Goal: Transaction & Acquisition: Purchase product/service

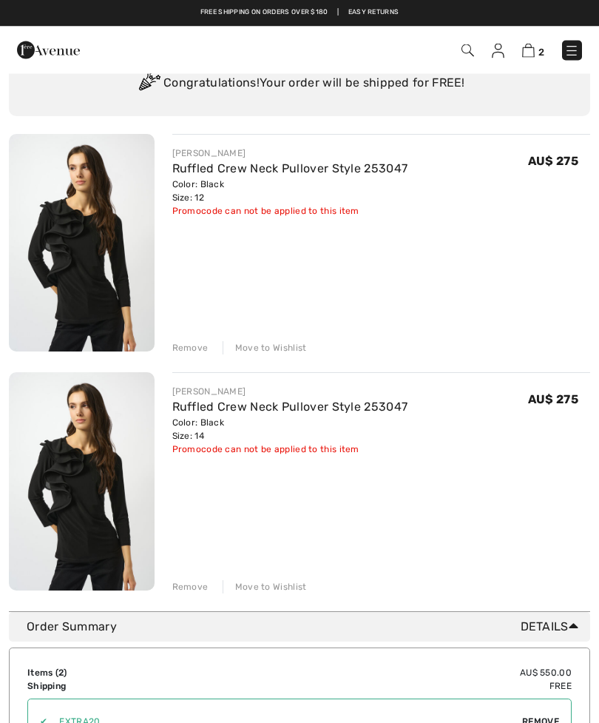
scroll to position [79, 0]
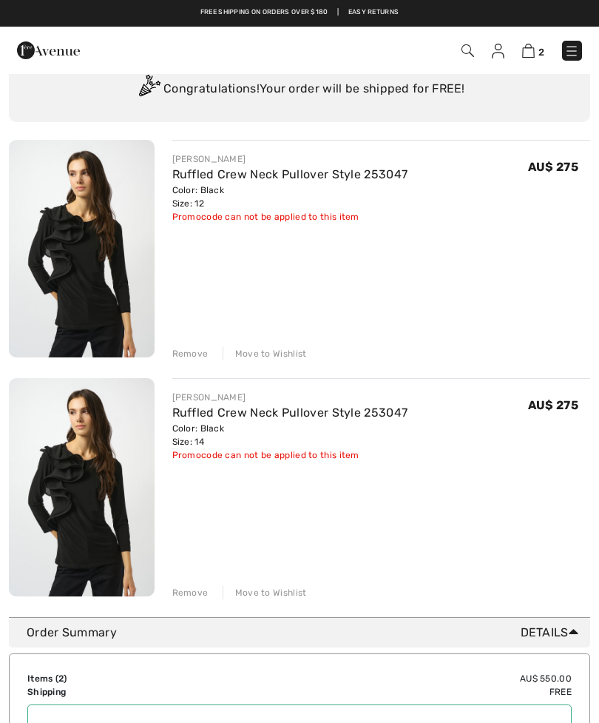
click at [527, 52] on img at bounding box center [528, 51] width 13 height 14
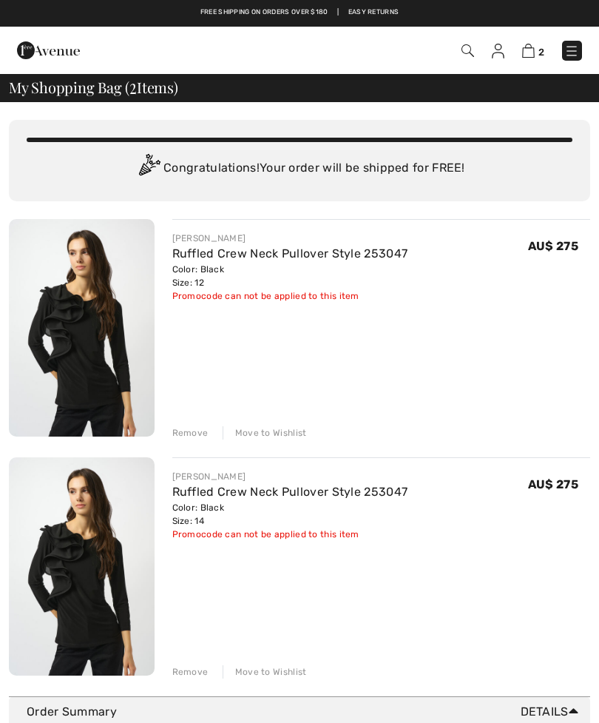
click at [186, 431] on div "Remove" at bounding box center [190, 432] width 36 height 13
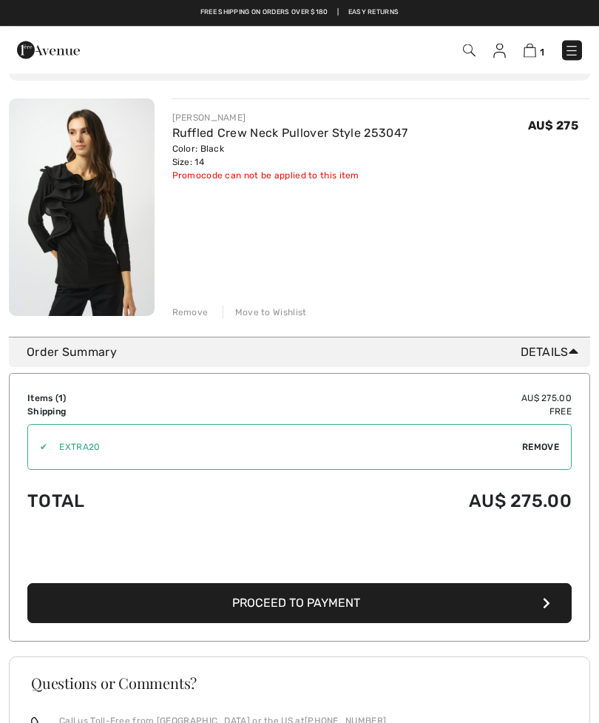
scroll to position [121, 0]
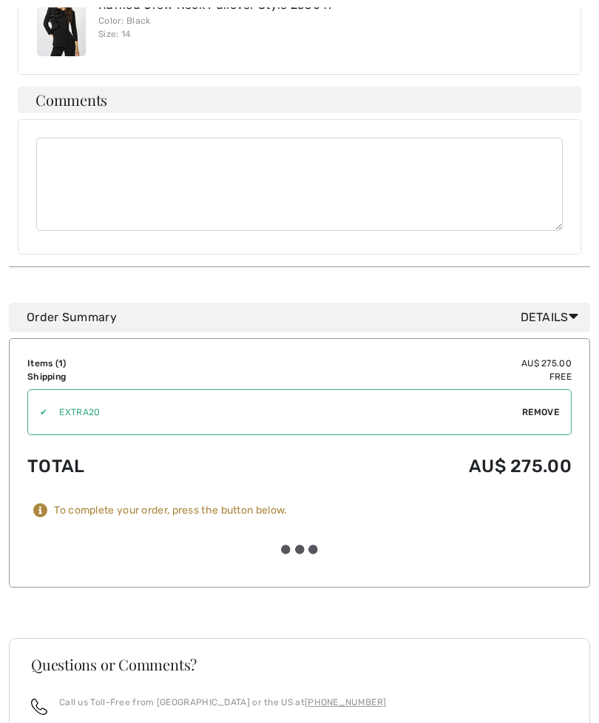
scroll to position [638, 0]
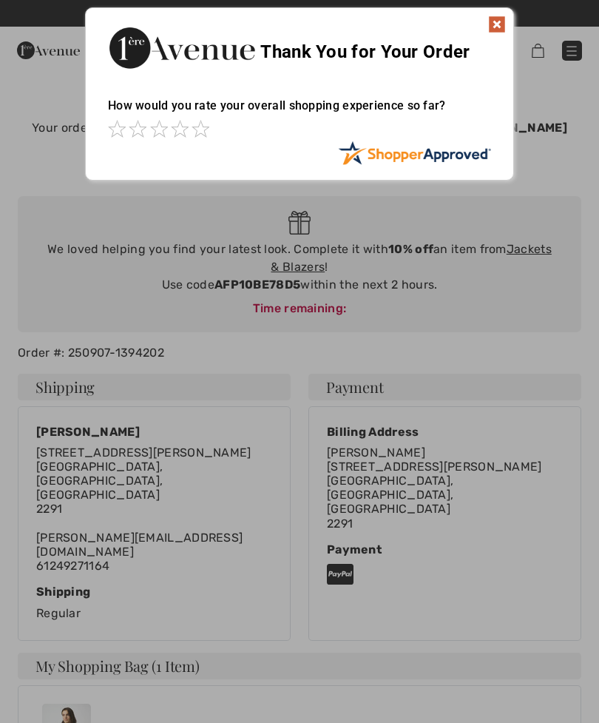
click at [496, 23] on img at bounding box center [497, 25] width 18 height 18
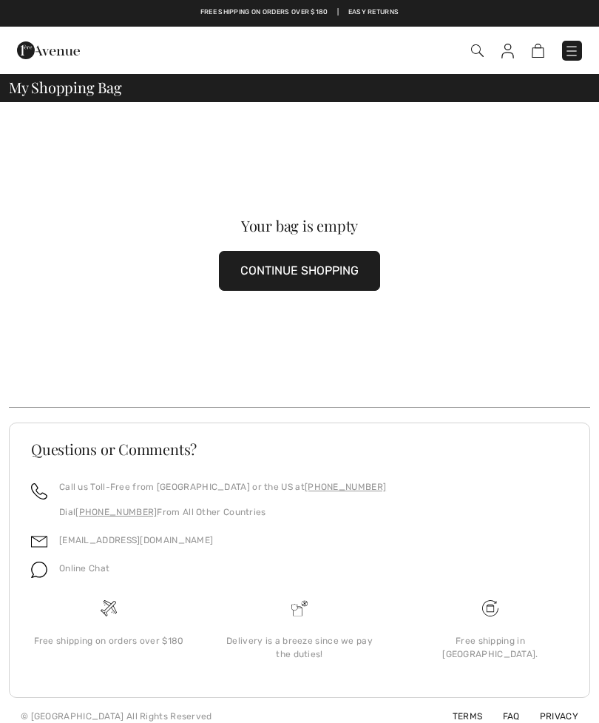
click at [313, 669] on footer "Questions or Comments? Call us Toll-Free from Canada or the US at +1 (888) 605-…" at bounding box center [299, 559] width 581 height 275
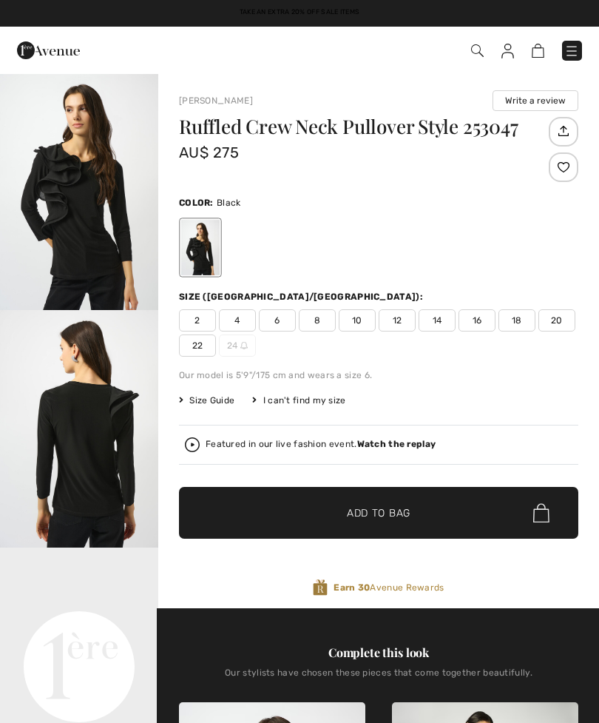
checkbox input "true"
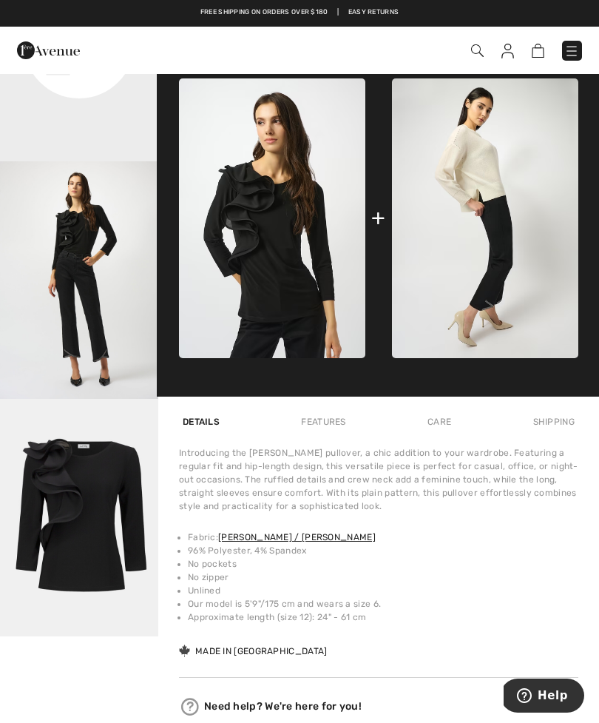
scroll to position [614, 0]
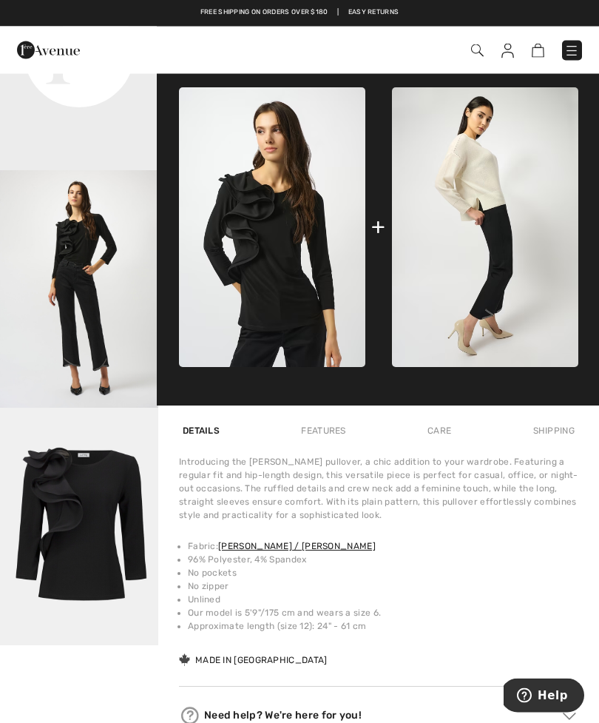
click at [377, 231] on div "+" at bounding box center [378, 227] width 14 height 33
click at [385, 226] on div "+" at bounding box center [378, 227] width 14 height 33
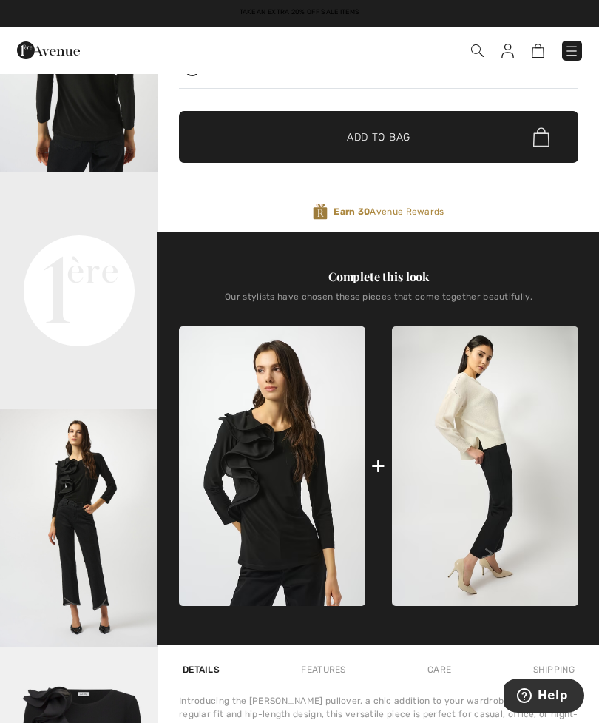
scroll to position [368, 0]
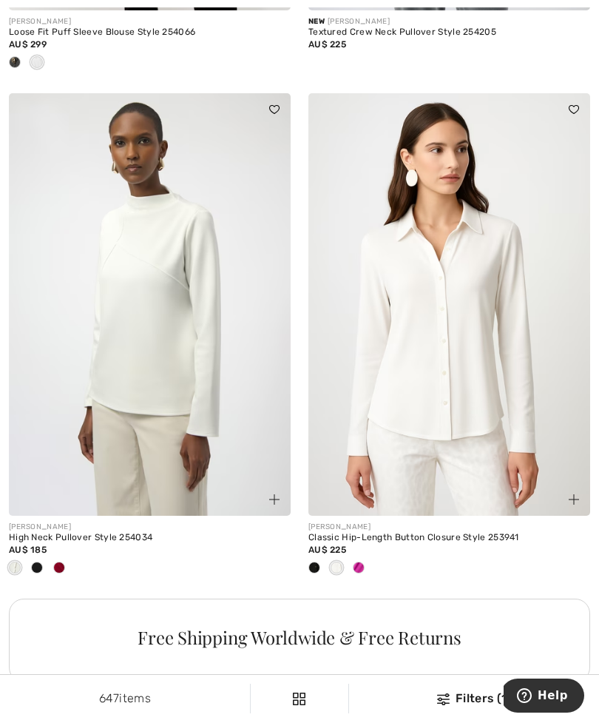
scroll to position [2670, 0]
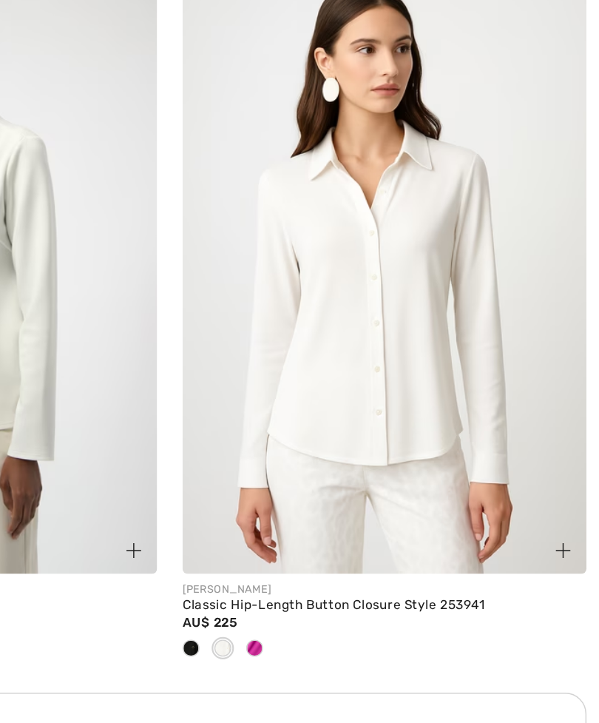
click at [308, 194] on img at bounding box center [449, 289] width 282 height 423
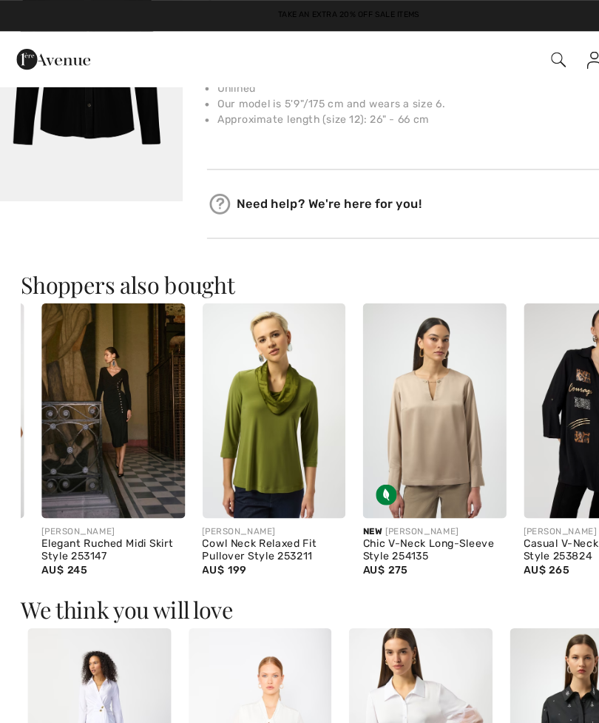
scroll to position [1035, 0]
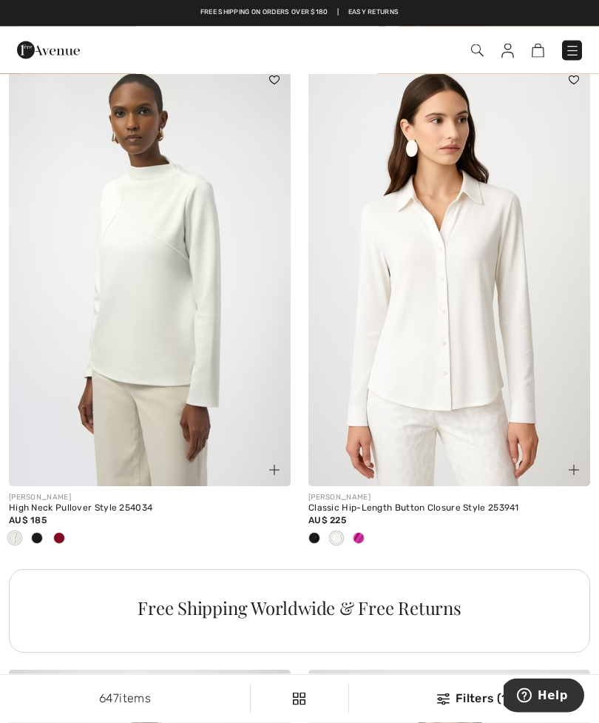
scroll to position [2684, 0]
click at [363, 528] on div at bounding box center [359, 539] width 22 height 24
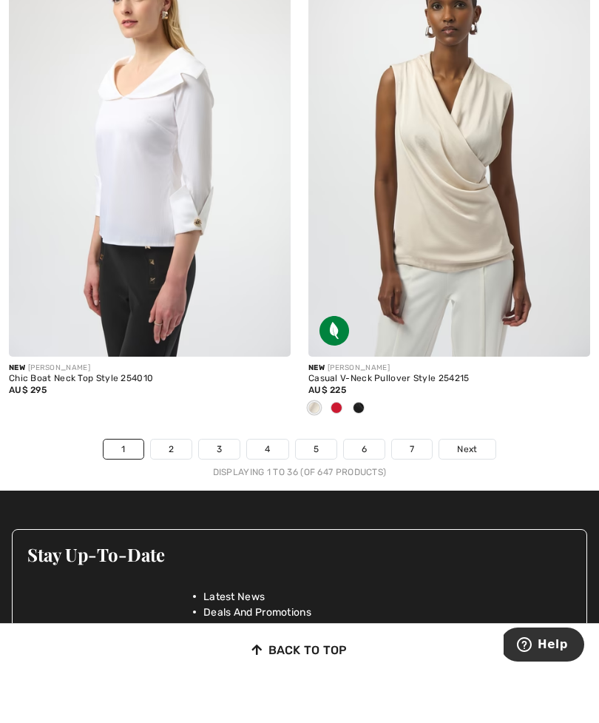
scroll to position [8945, 0]
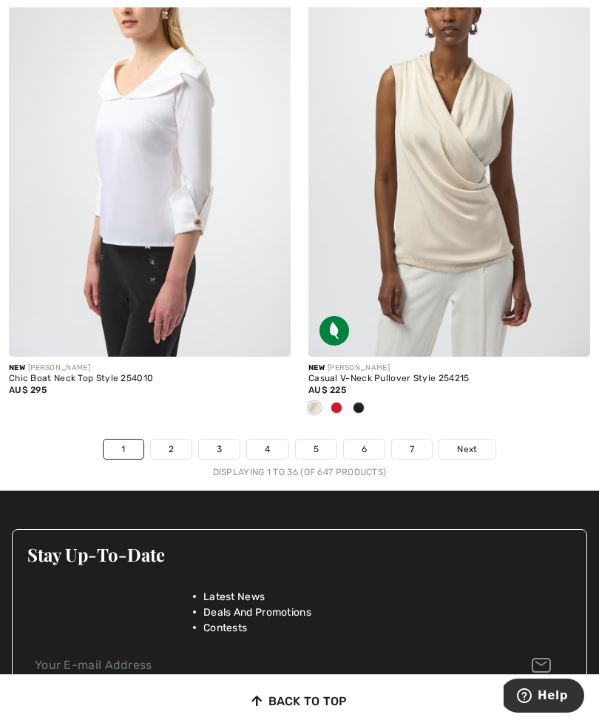
click at [476, 442] on span "Next" at bounding box center [467, 448] width 20 height 13
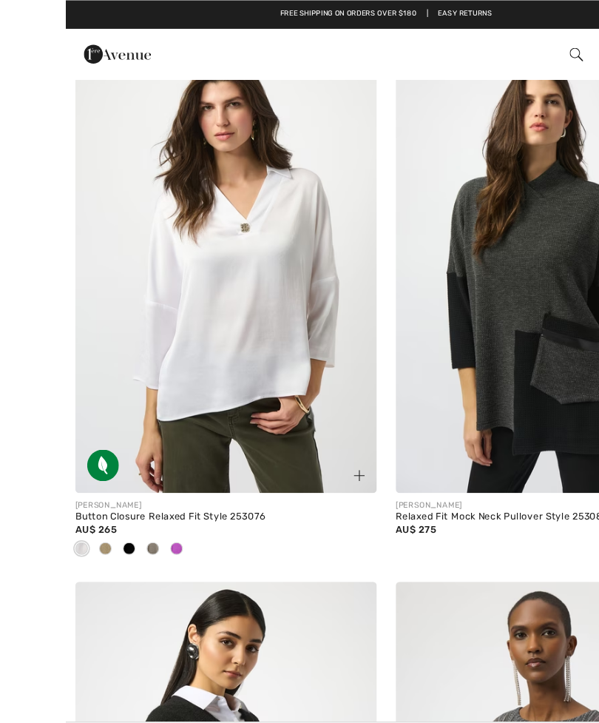
scroll to position [4274, 0]
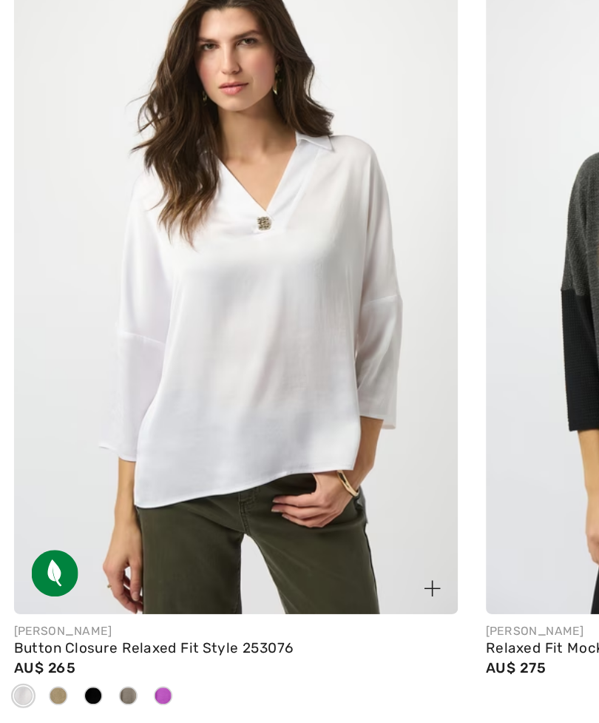
click at [132, 479] on div "Button Closure Relaxed Fit Style 253076" at bounding box center [150, 484] width 282 height 10
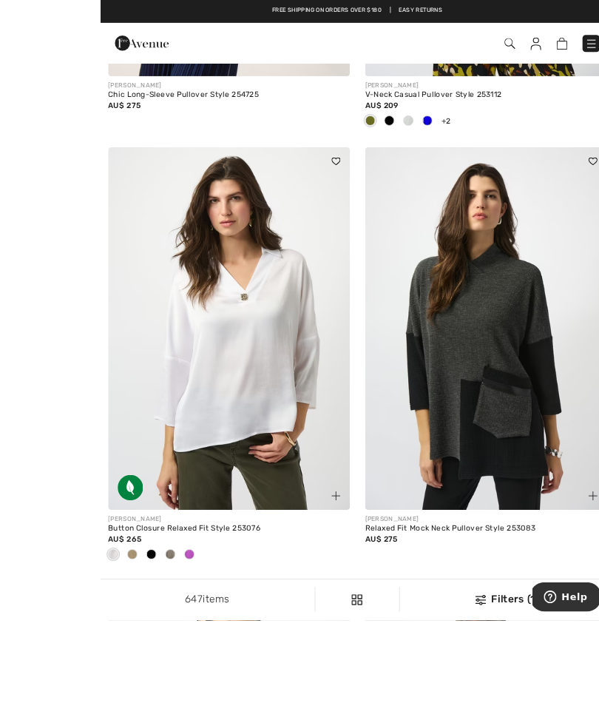
scroll to position [4210, 0]
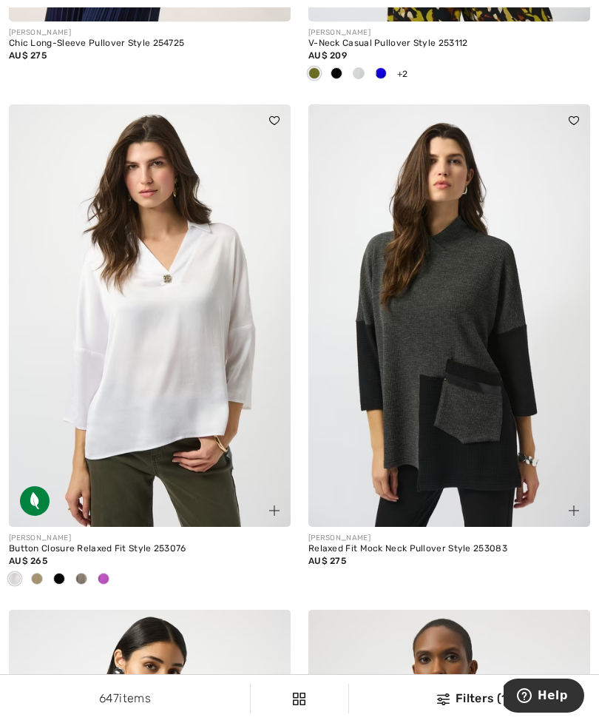
click at [122, 544] on div "Button Closure Relaxed Fit Style 253076" at bounding box center [150, 549] width 282 height 10
click at [87, 537] on div "[PERSON_NAME]" at bounding box center [150, 538] width 282 height 11
click at [273, 505] on img at bounding box center [274, 510] width 10 height 10
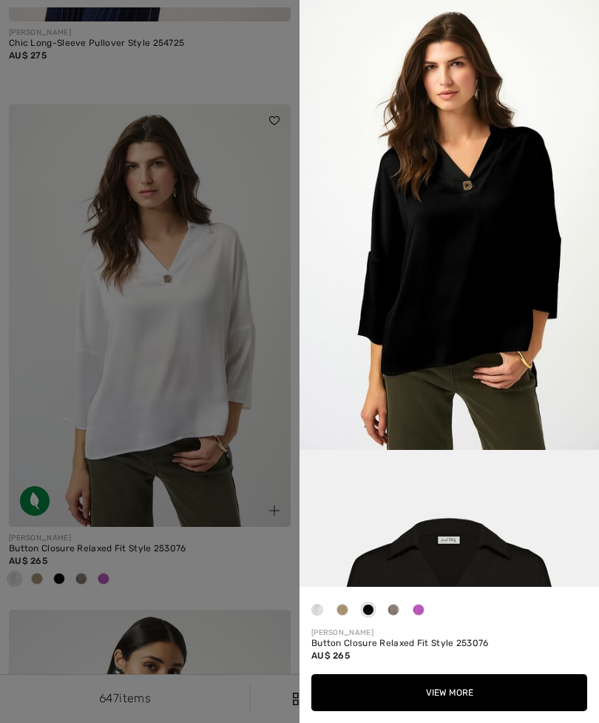
scroll to position [0, 0]
click at [50, 300] on div at bounding box center [299, 361] width 599 height 723
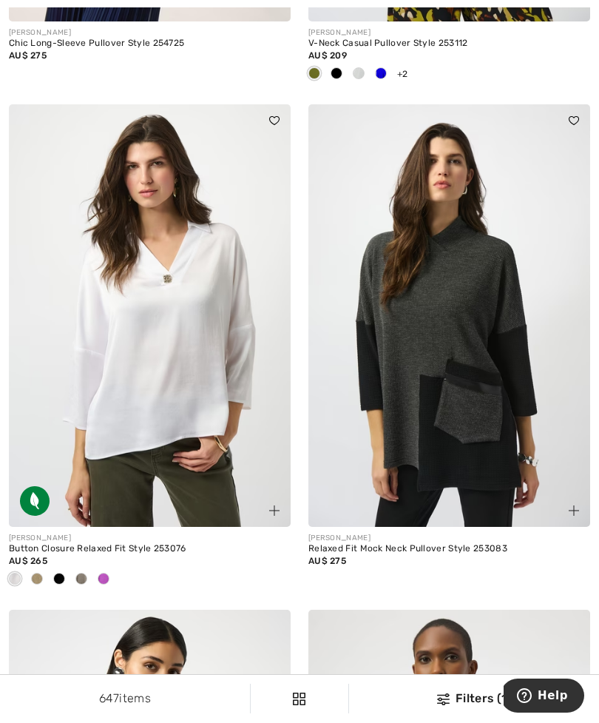
click at [118, 544] on div "Button Closure Relaxed Fit Style 253076" at bounding box center [150, 549] width 282 height 10
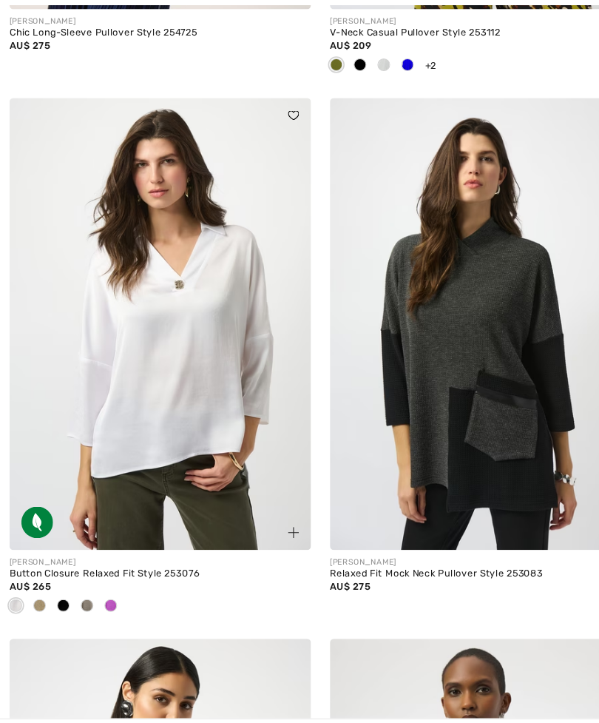
scroll to position [4219, 0]
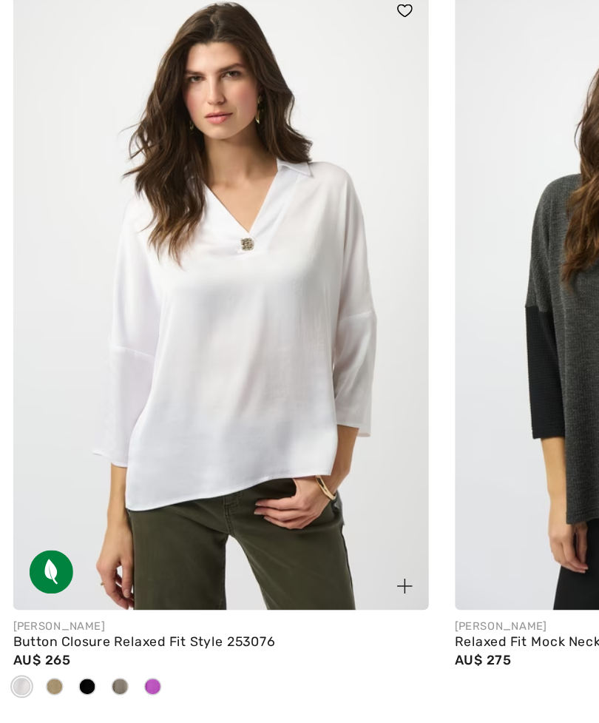
click at [61, 564] on span at bounding box center [59, 570] width 12 height 12
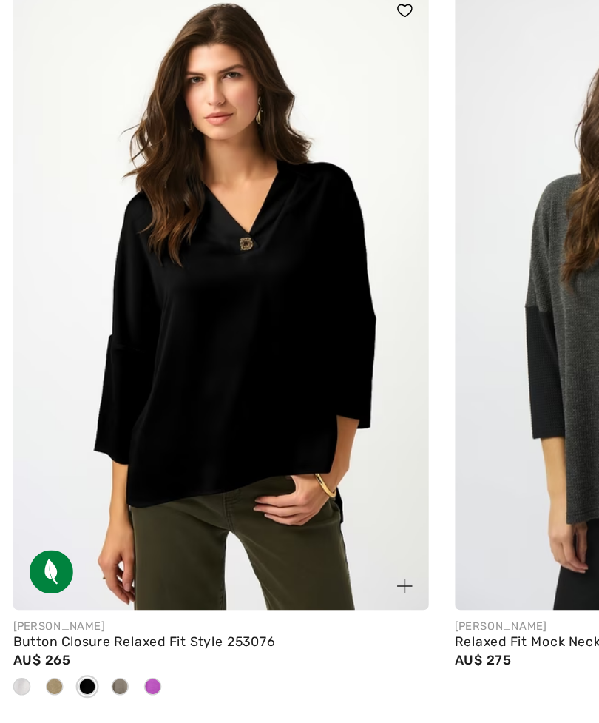
click at [104, 564] on span at bounding box center [104, 570] width 12 height 12
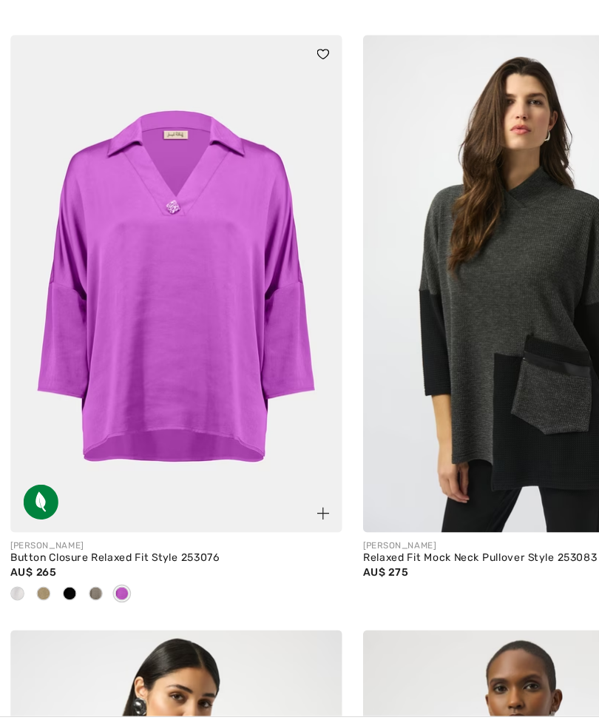
click at [34, 564] on span at bounding box center [37, 570] width 12 height 12
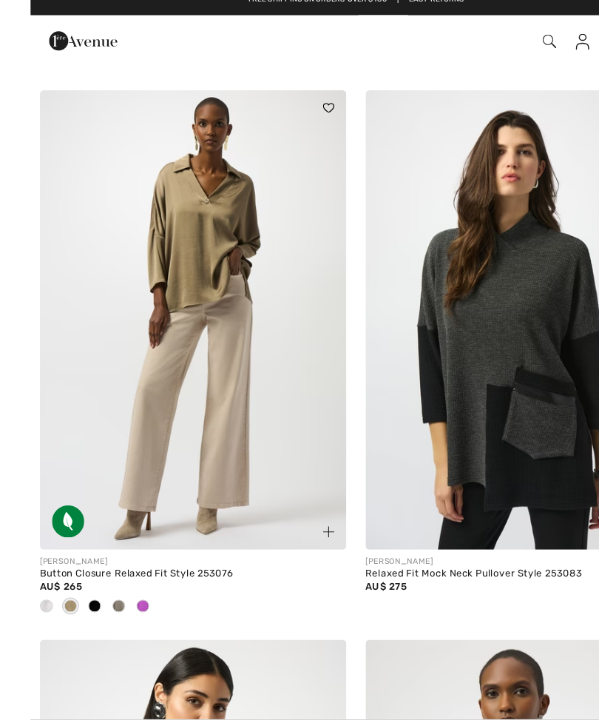
scroll to position [4225, 0]
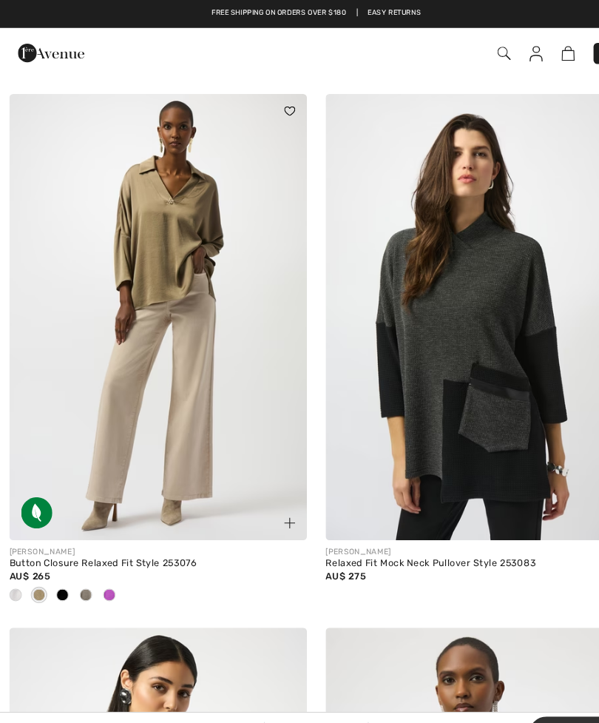
click at [173, 528] on div "Button Closure Relaxed Fit Style 253076" at bounding box center [150, 533] width 282 height 10
click at [53, 528] on div "Button Closure Relaxed Fit Style 253076" at bounding box center [150, 533] width 282 height 10
click at [145, 207] on img at bounding box center [150, 300] width 282 height 423
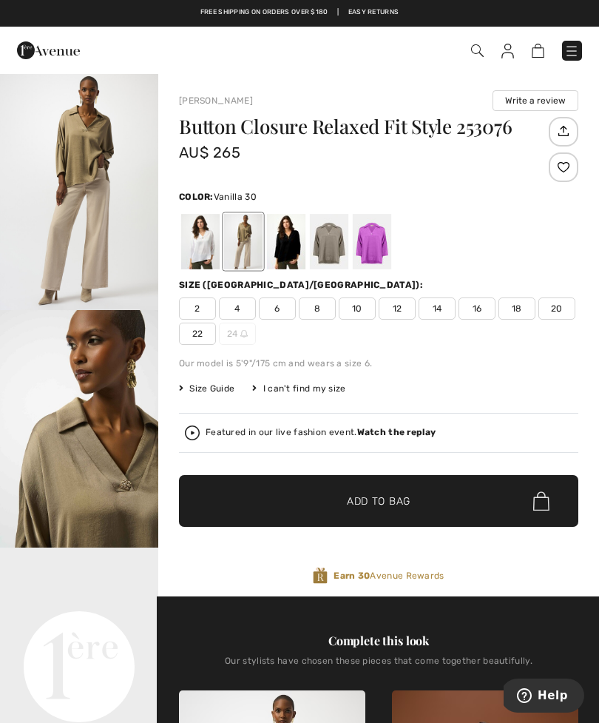
click at [199, 241] on div at bounding box center [200, 241] width 38 height 55
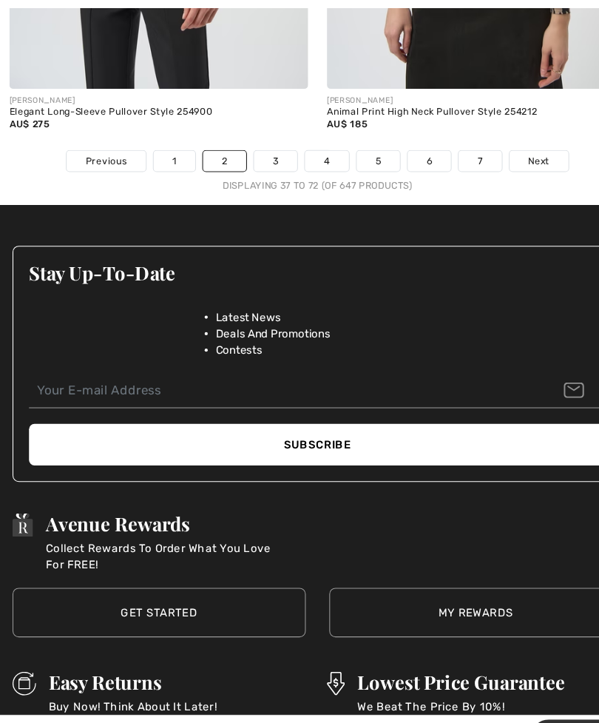
scroll to position [9290, 0]
click at [513, 142] on link "Next" at bounding box center [508, 151] width 55 height 19
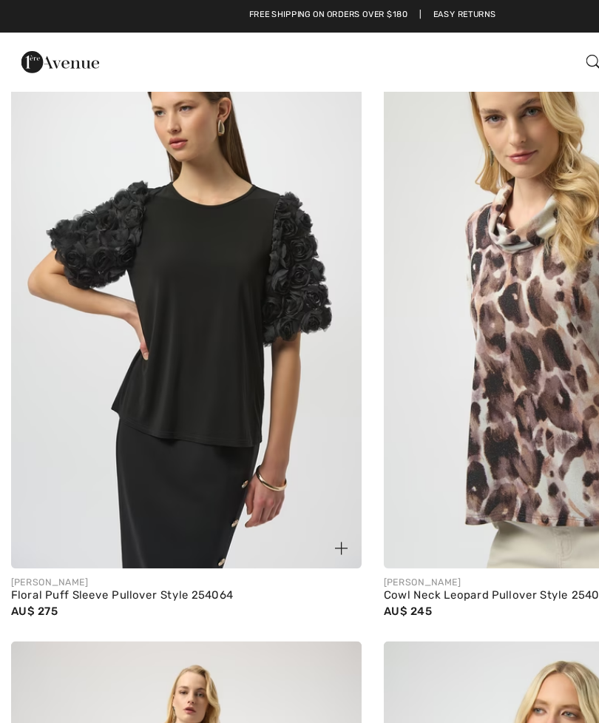
scroll to position [2114, 0]
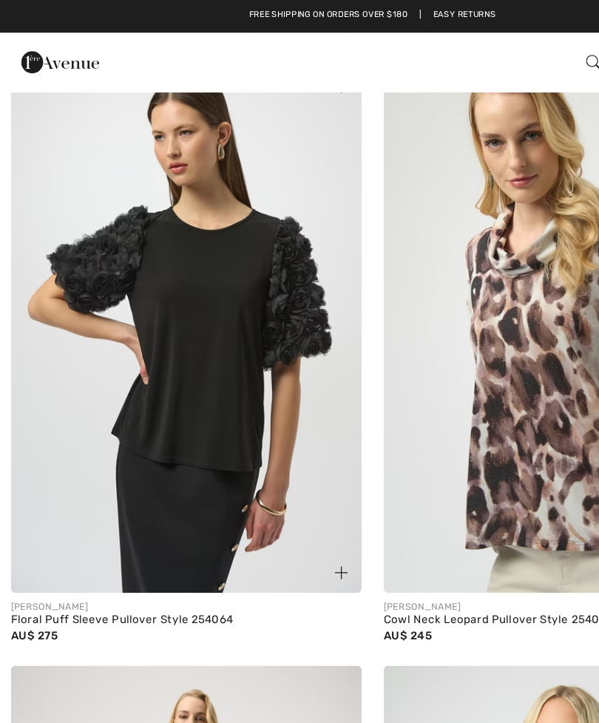
click at [175, 260] on img at bounding box center [150, 264] width 282 height 423
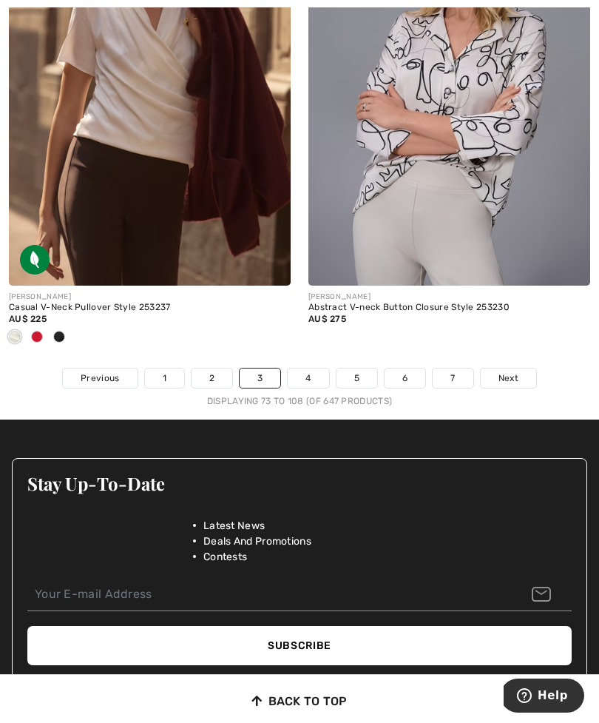
scroll to position [8985, 0]
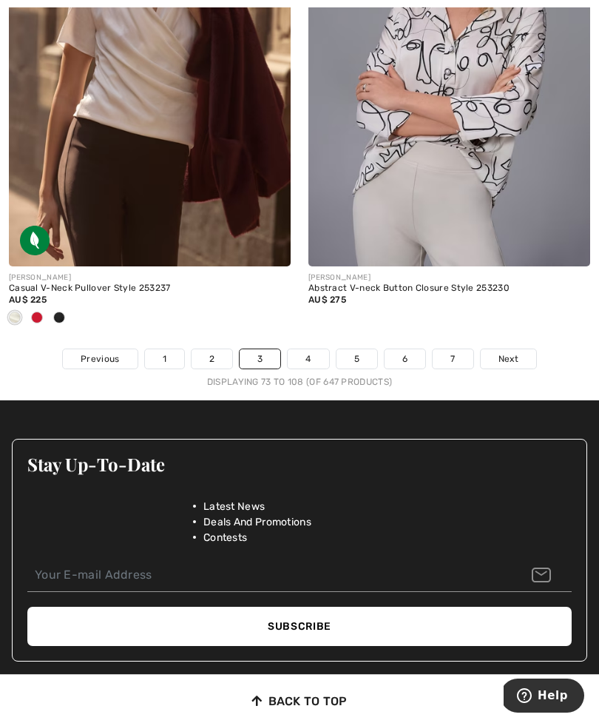
click at [514, 352] on span "Next" at bounding box center [508, 358] width 20 height 13
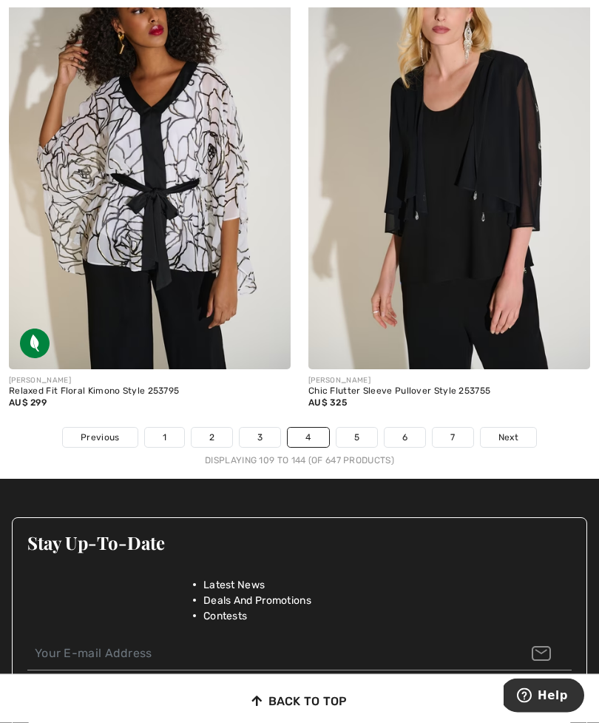
scroll to position [8883, 0]
click at [513, 430] on span "Next" at bounding box center [508, 436] width 20 height 13
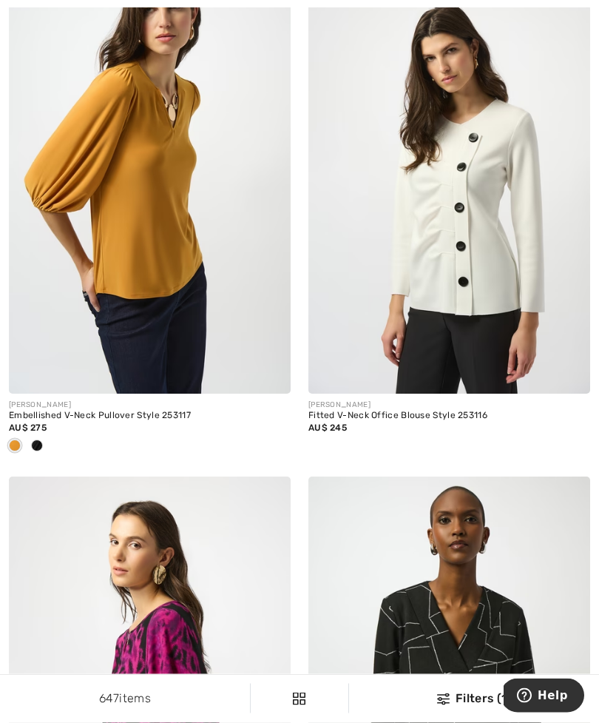
scroll to position [3235, 0]
click at [38, 441] on span at bounding box center [37, 445] width 12 height 12
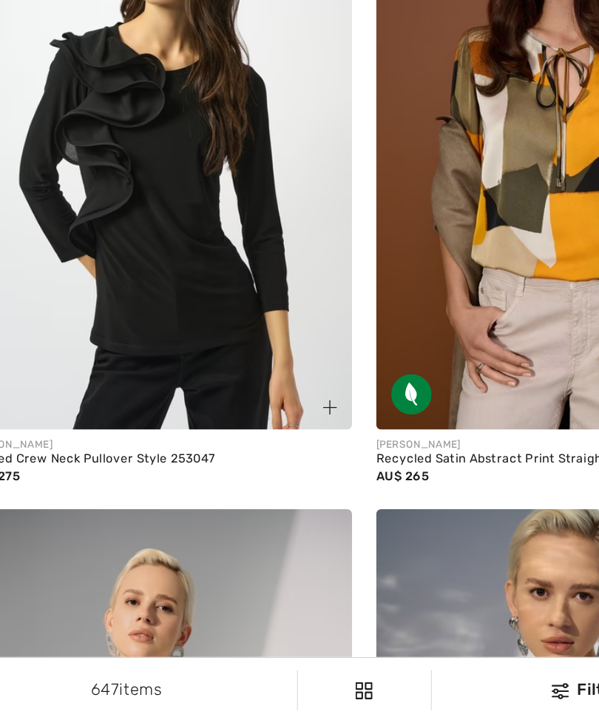
scroll to position [5070, 0]
